Goal: Communication & Community: Share content

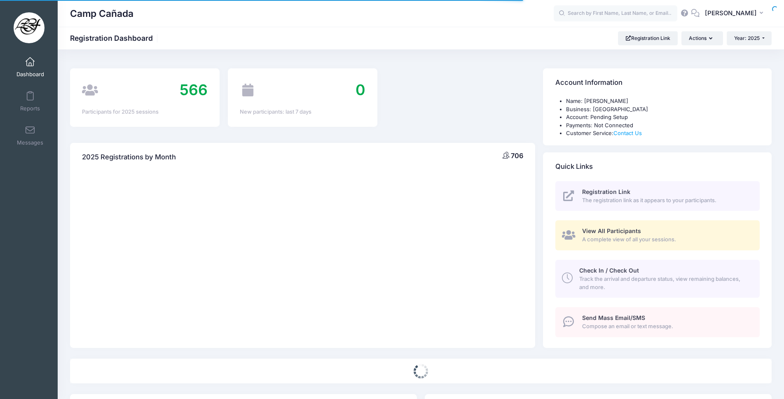
select select
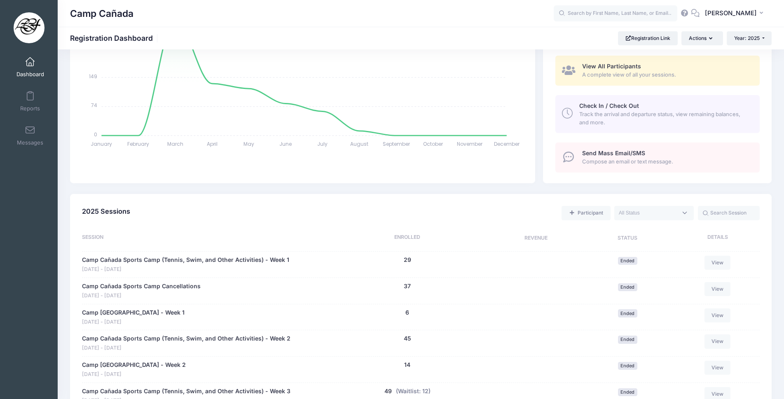
scroll to position [124, 0]
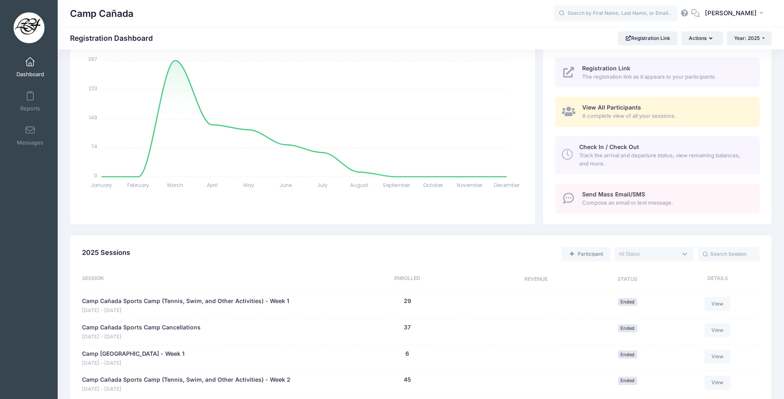
click at [602, 193] on span "Send Mass Email/SMS" at bounding box center [613, 194] width 63 height 7
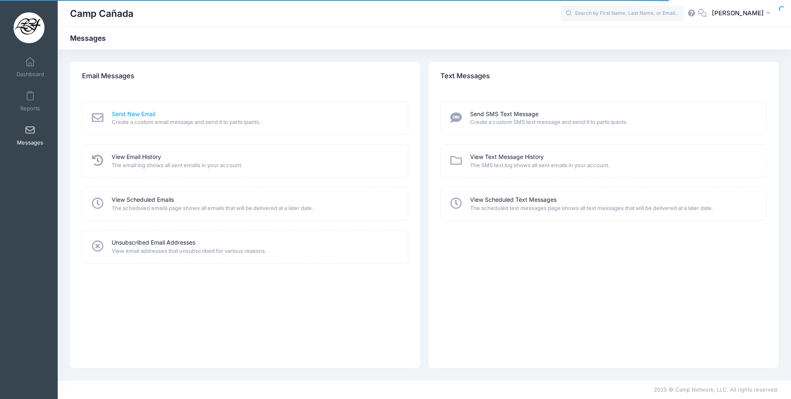
click at [138, 116] on link "Send New Email" at bounding box center [134, 114] width 44 height 9
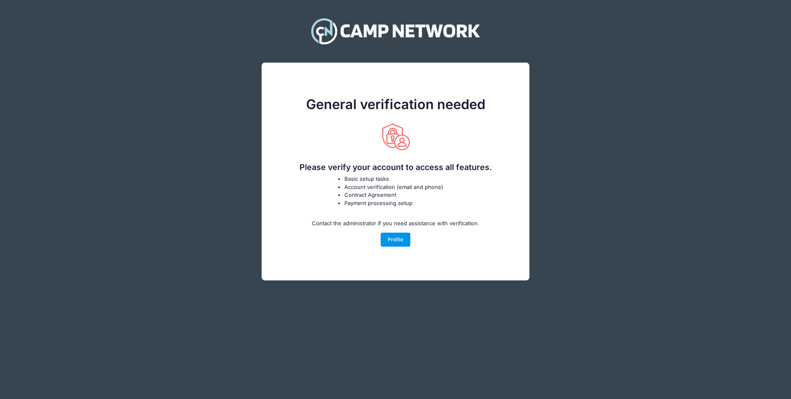
click at [401, 238] on link "Profile" at bounding box center [396, 240] width 30 height 14
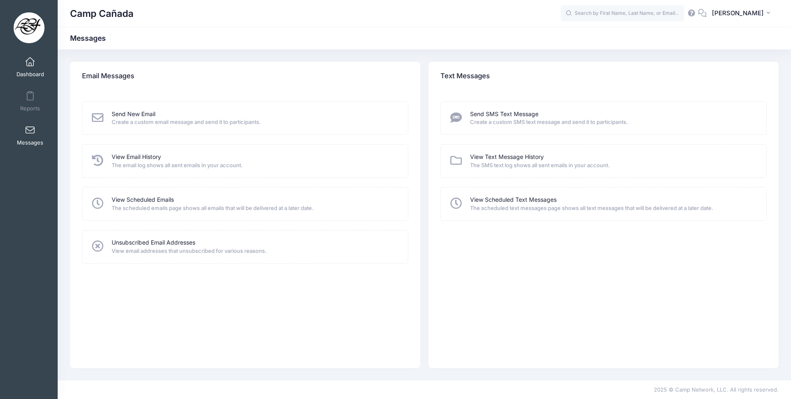
click at [30, 73] on span "Dashboard" at bounding box center [30, 74] width 28 height 7
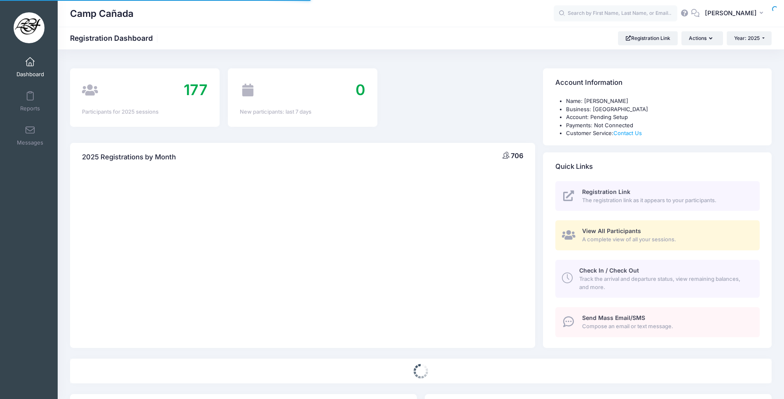
select select
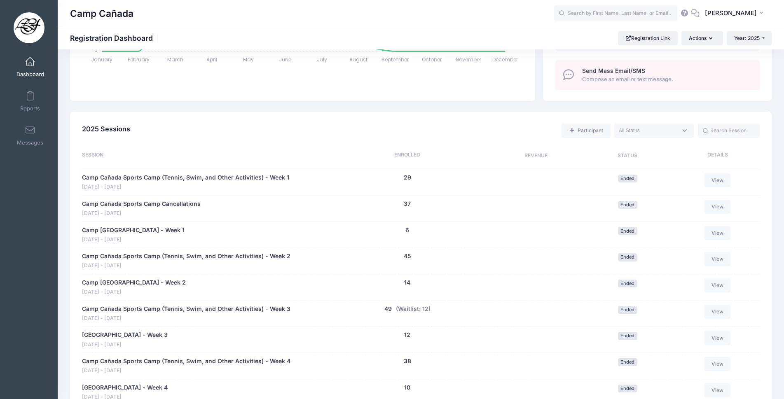
scroll to position [330, 0]
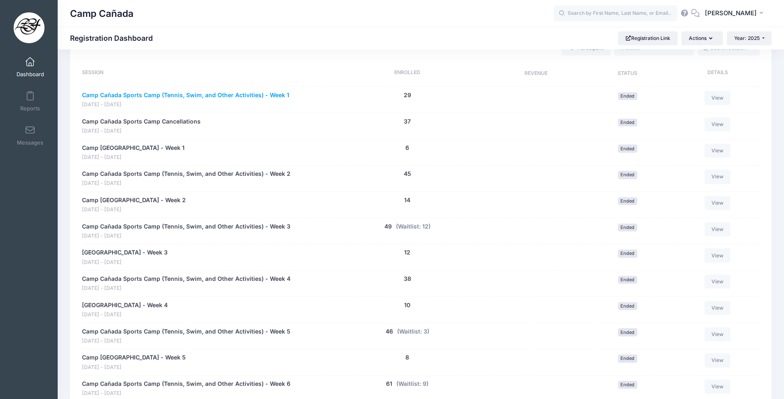
click at [232, 94] on link "Camp Cañada Sports Camp (Tennis, Swim, and Other Activities) - Week 1" at bounding box center [185, 95] width 207 height 9
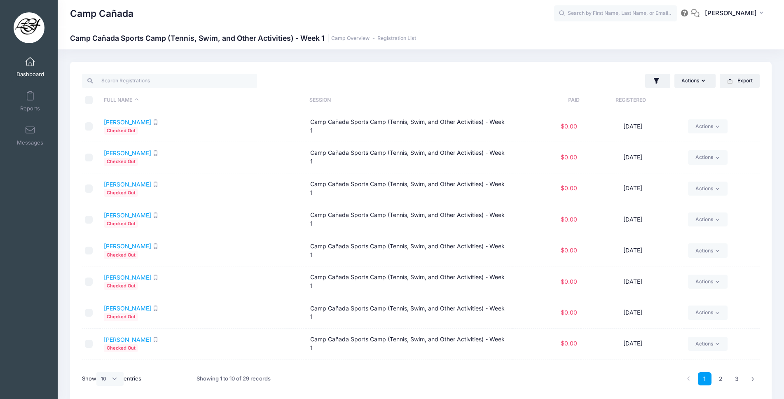
scroll to position [55, 0]
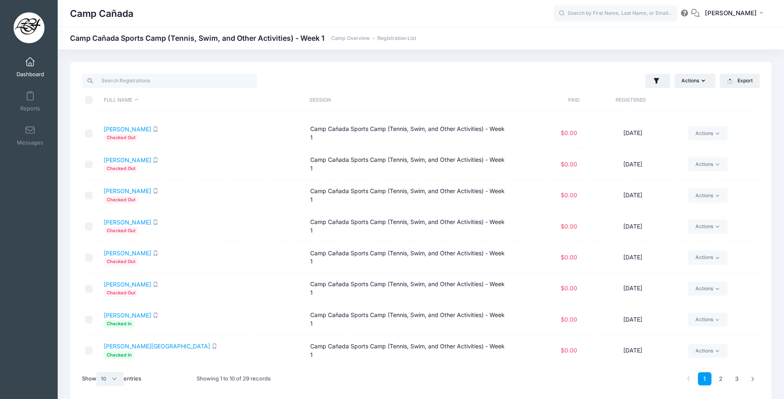
click at [111, 377] on select "All 10 25 50" at bounding box center [109, 379] width 27 height 14
select select "-1"
click at [98, 372] on select "All 10 25 50" at bounding box center [109, 379] width 27 height 14
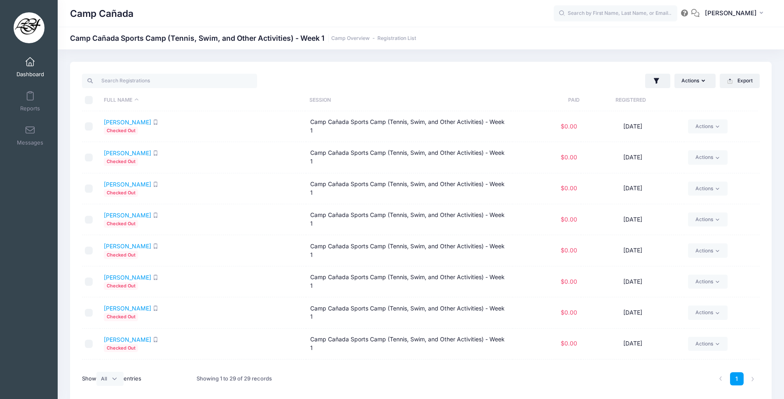
click at [90, 103] on input "\a \a \a \a" at bounding box center [89, 100] width 8 height 8
checkbox input "true"
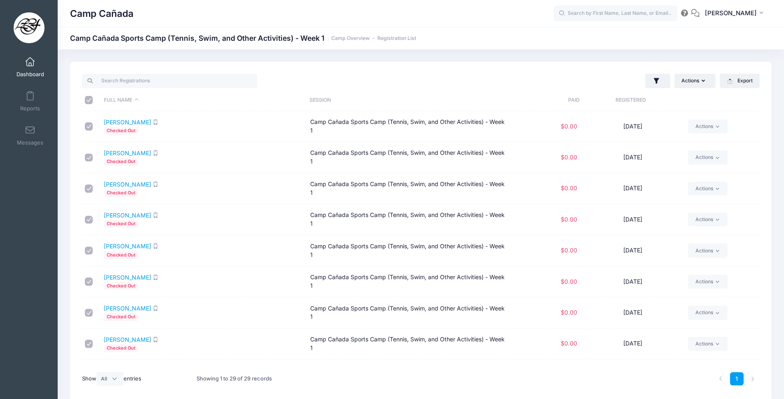
checkbox input "true"
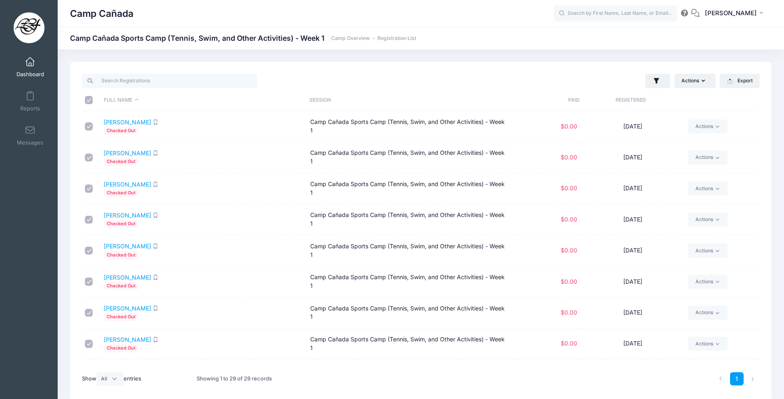
checkbox input "true"
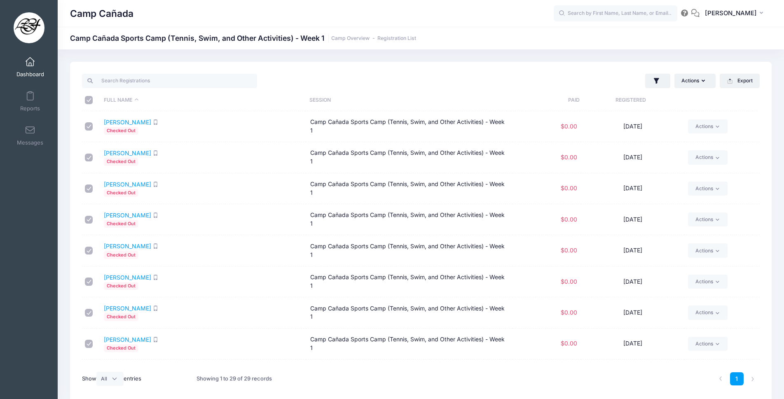
checkbox input "true"
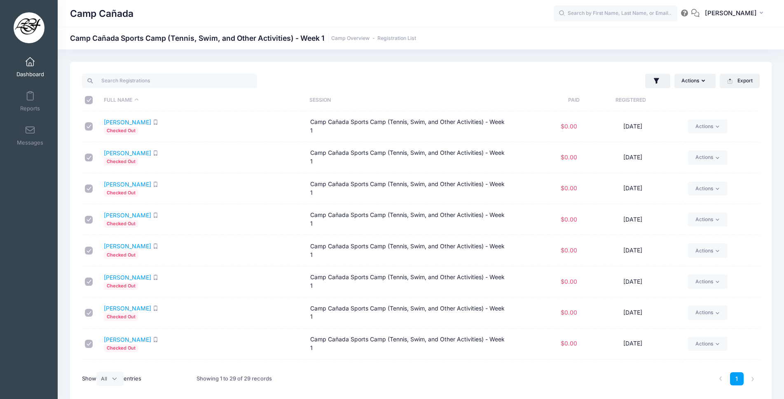
checkbox input "true"
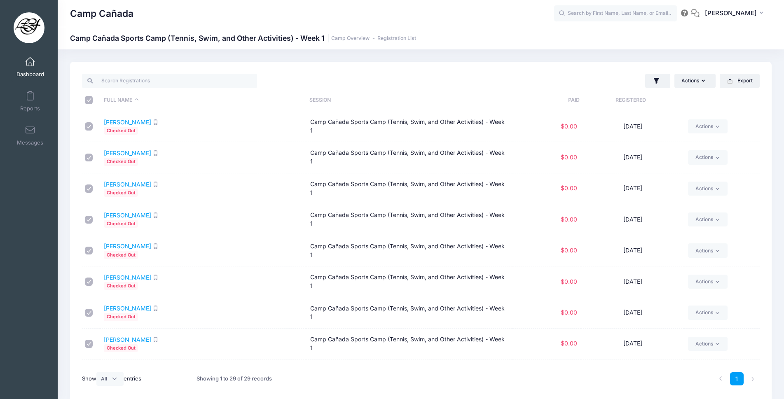
checkbox input "true"
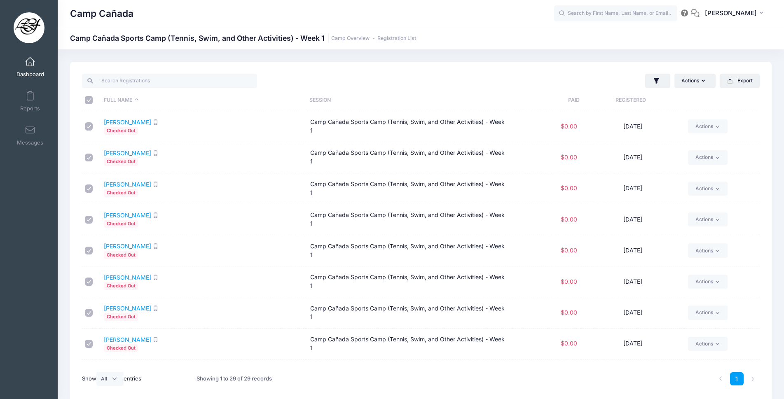
checkbox input "true"
click at [699, 83] on button "Actions" at bounding box center [695, 81] width 41 height 14
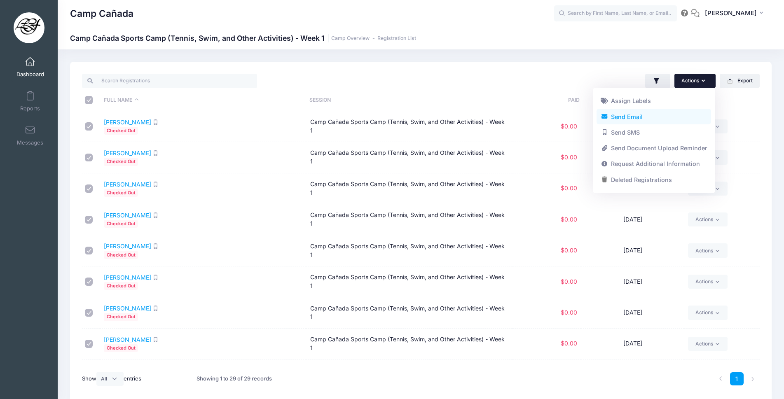
click at [613, 113] on link "Send Email" at bounding box center [654, 117] width 115 height 16
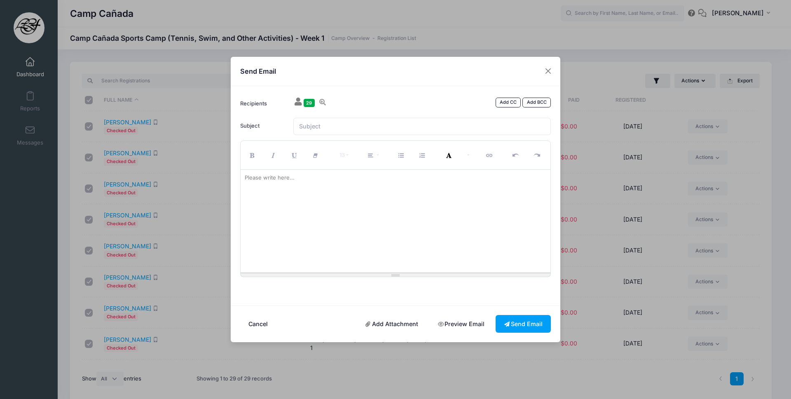
click at [307, 106] on span "29" at bounding box center [309, 103] width 11 height 8
click at [299, 103] on icon at bounding box center [298, 102] width 10 height 8
click at [321, 101] on icon at bounding box center [323, 102] width 8 height 7
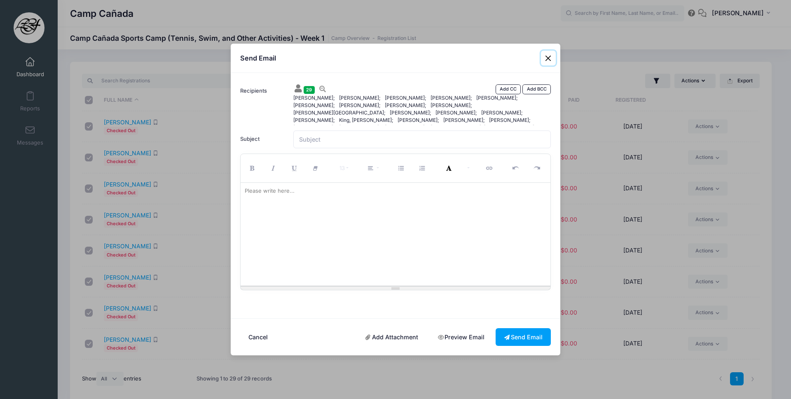
click at [546, 57] on button "Close" at bounding box center [548, 58] width 15 height 15
